Goal: Information Seeking & Learning: Learn about a topic

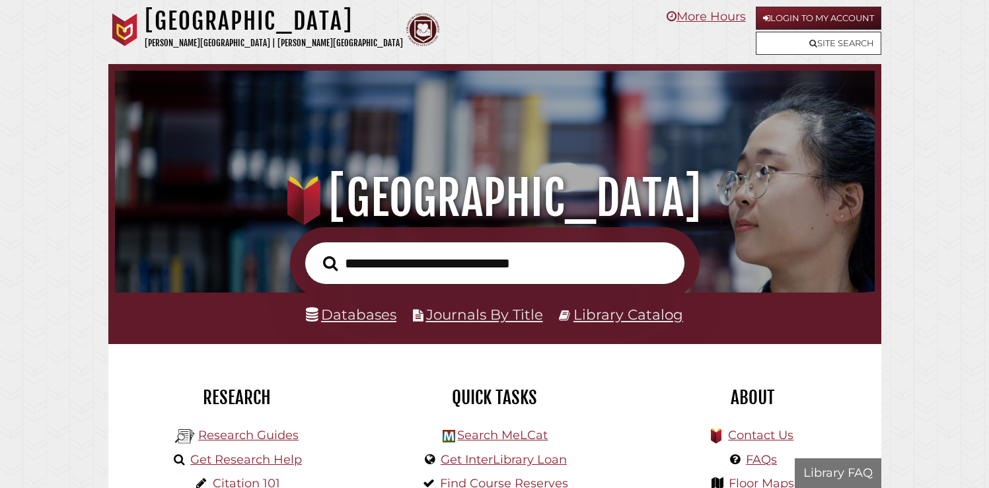
scroll to position [251, 753]
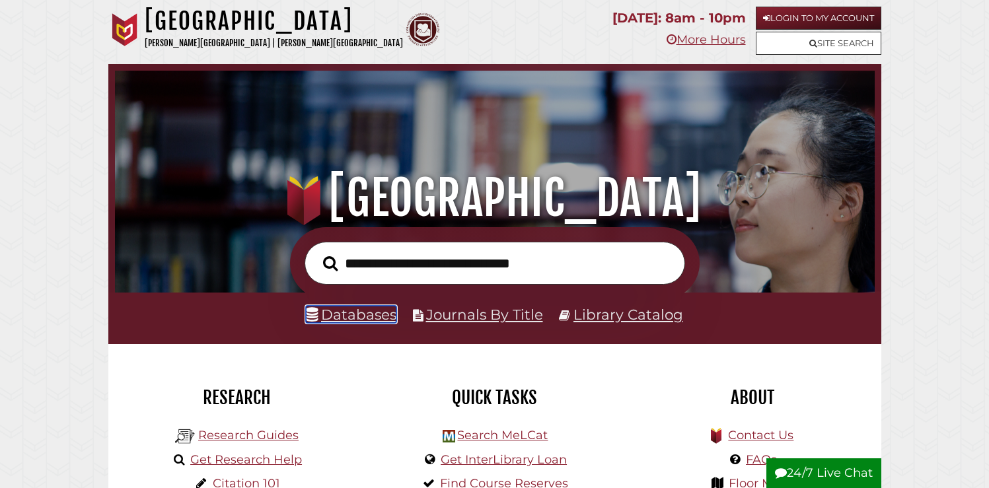
click at [363, 315] on link "Databases" at bounding box center [351, 314] width 91 height 17
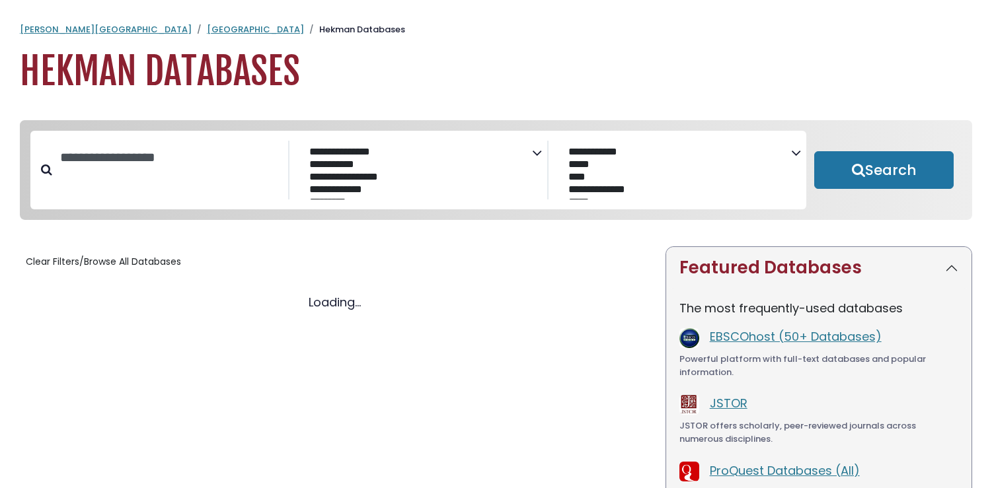
select select "Database Subject Filter"
select select "Database Vendors Filter"
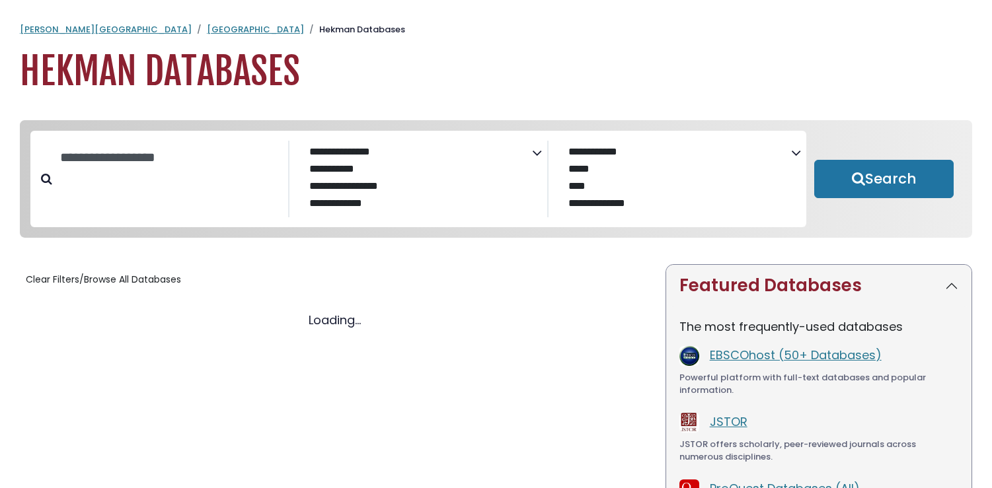
select select "Database Subject Filter"
select select "Database Vendors Filter"
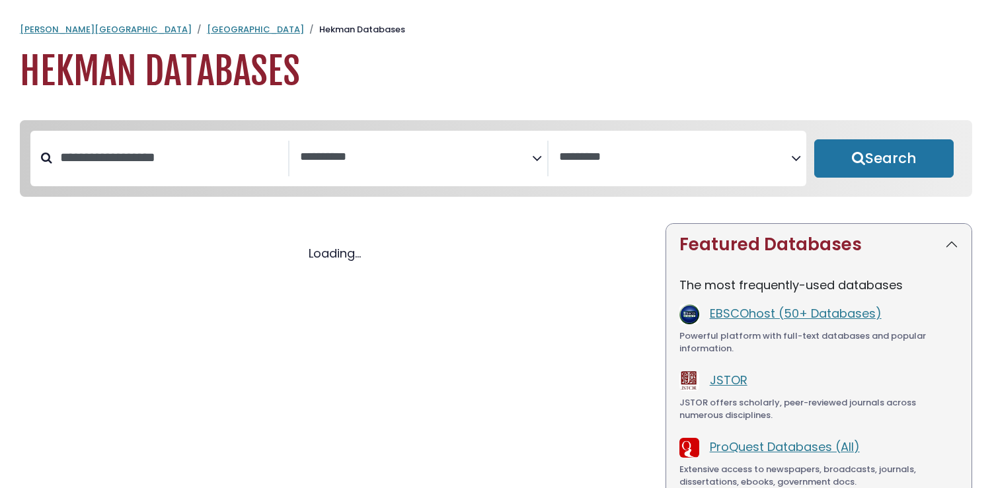
select select "Database Subject Filter"
select select "Database Vendors Filter"
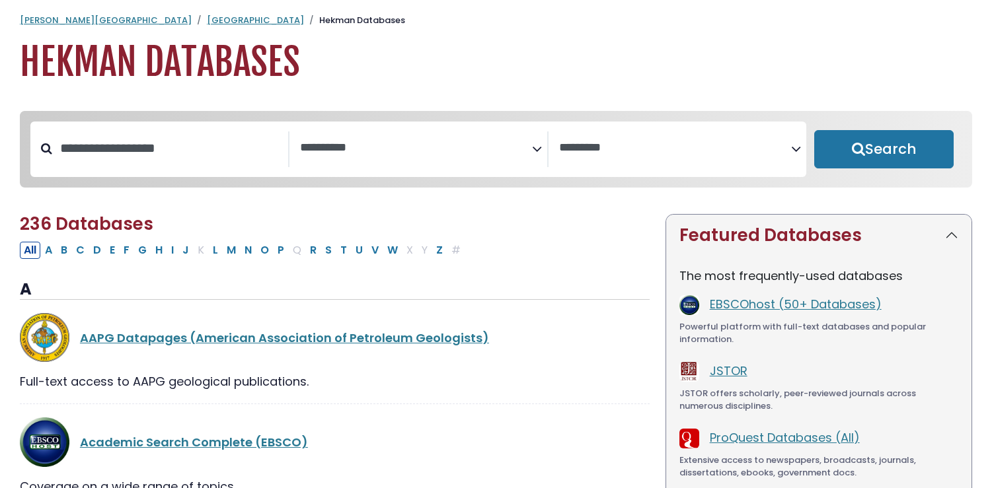
scroll to position [11, 0]
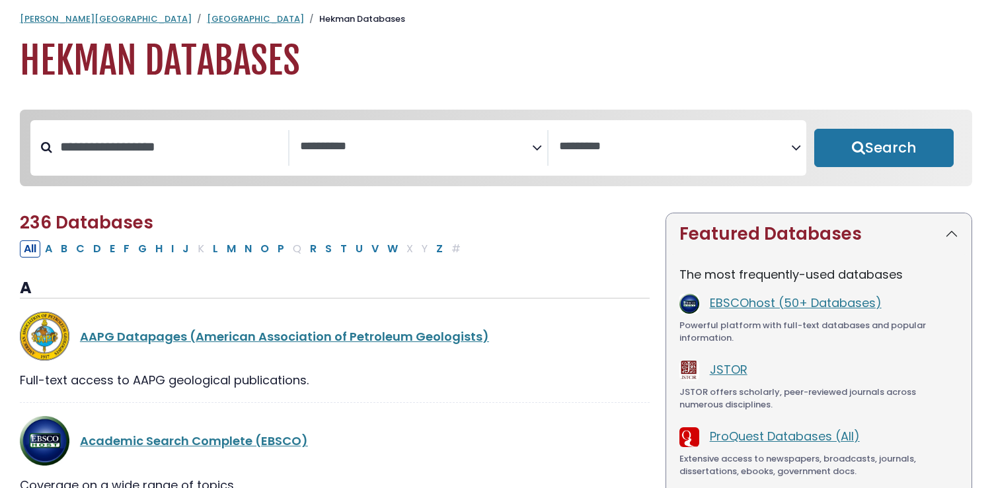
click at [452, 150] on textarea "Search" at bounding box center [416, 147] width 232 height 14
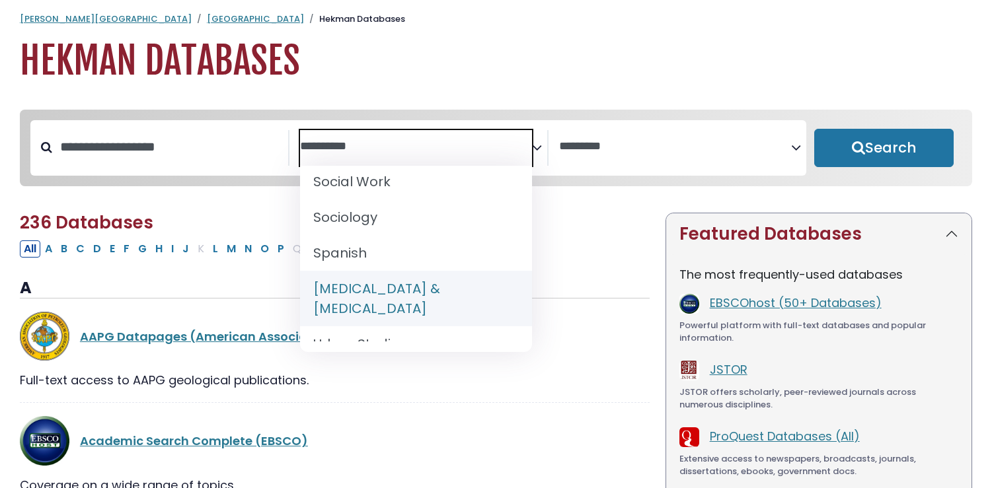
scroll to position [1354, 0]
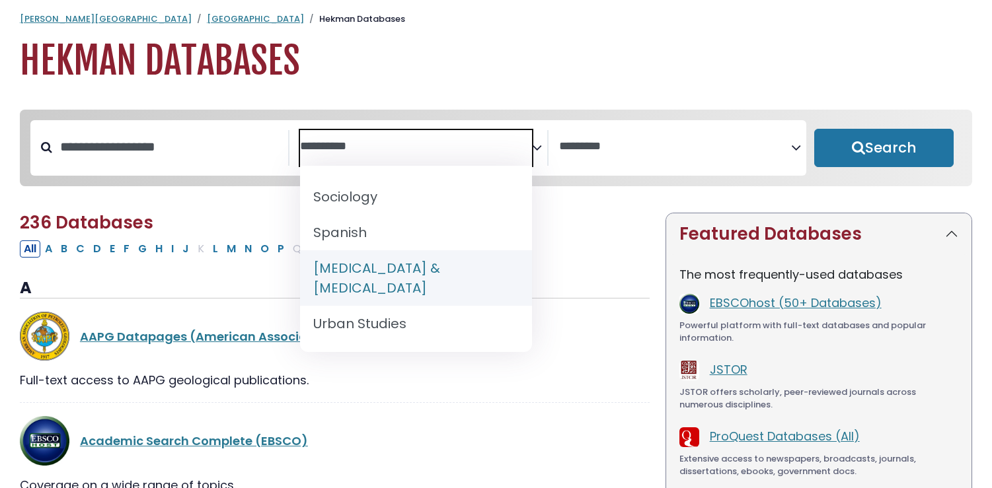
select select "*****"
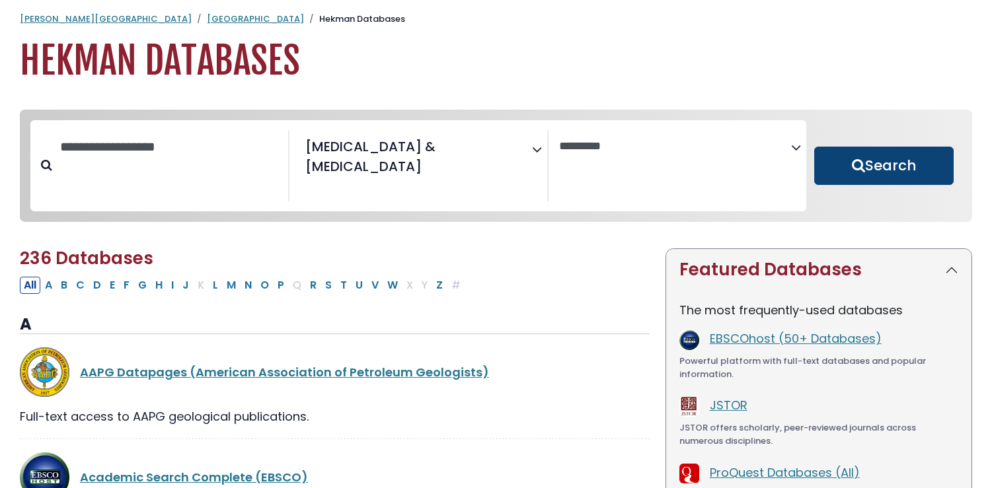
click at [851, 152] on button "Search" at bounding box center [883, 166] width 139 height 38
select select "Database Vendors Filter"
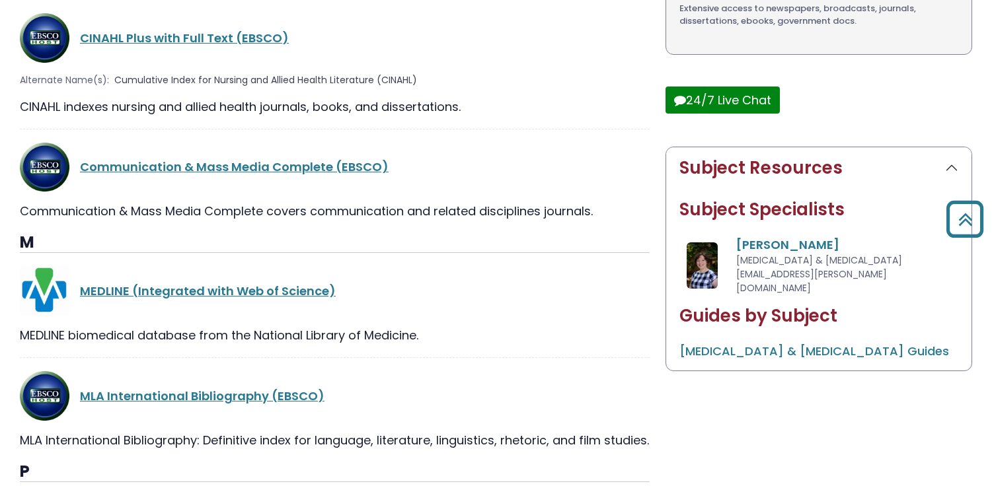
scroll to position [617, 0]
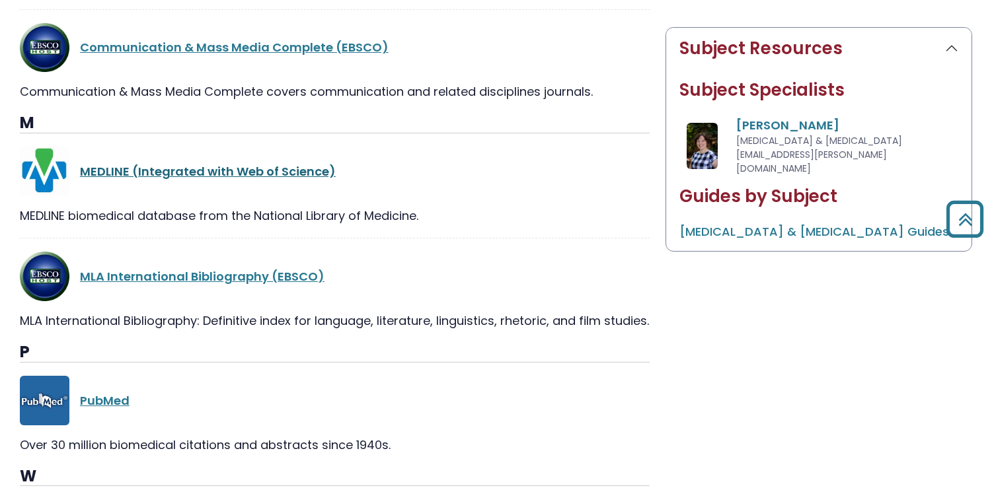
click at [239, 163] on link "MEDLINE (Integrated with Web of Science)" at bounding box center [208, 171] width 256 height 17
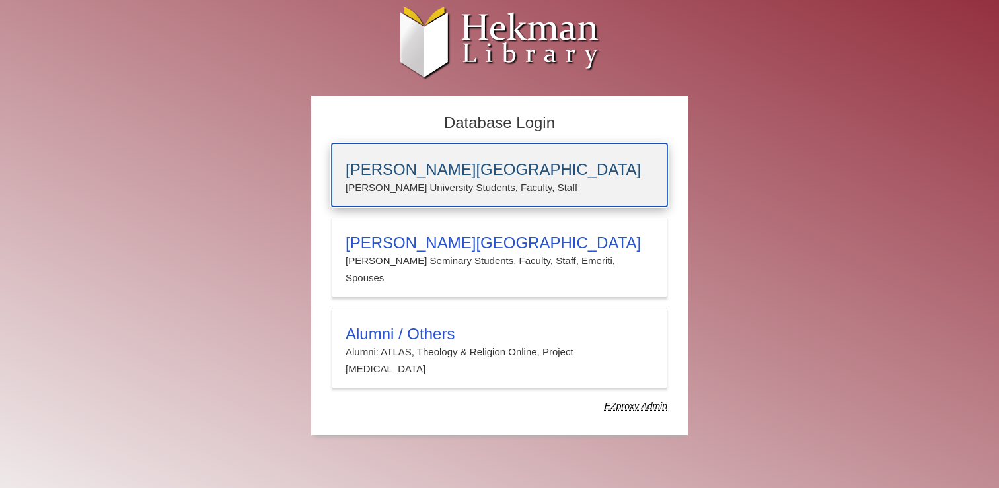
click at [479, 167] on h3 "[PERSON_NAME][GEOGRAPHIC_DATA]" at bounding box center [500, 170] width 308 height 19
